Goal: Register for event/course: Sign up to attend an event or enroll in a course

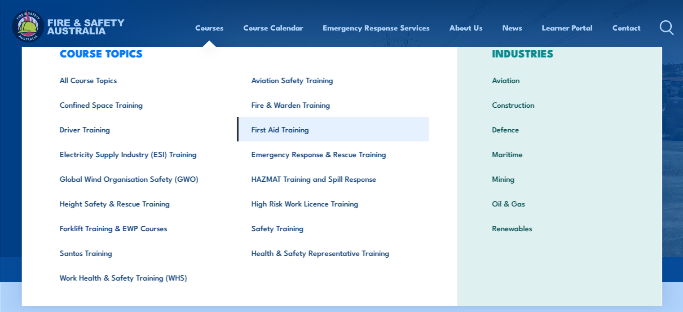
scroll to position [45, 0]
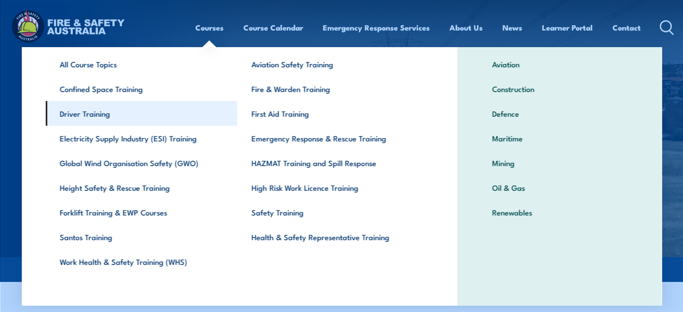
click at [88, 113] on link "Driver Training" at bounding box center [141, 113] width 192 height 25
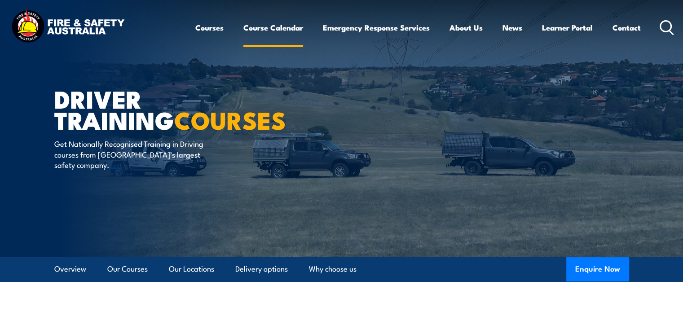
click at [275, 27] on link "Course Calendar" at bounding box center [273, 28] width 60 height 24
